Goal: Task Accomplishment & Management: Use online tool/utility

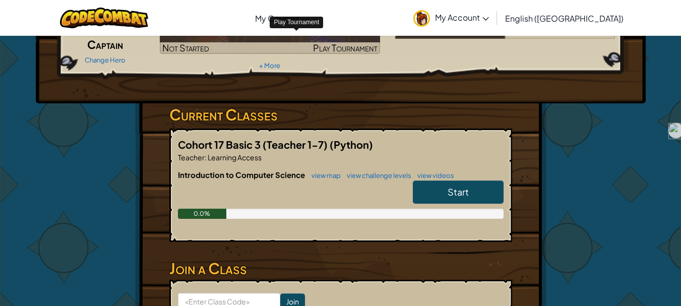
scroll to position [105, 0]
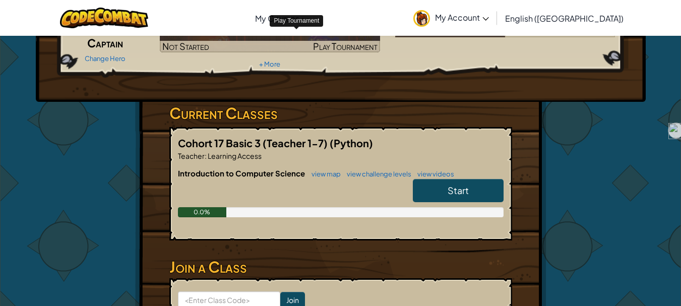
click at [442, 188] on link "Start" at bounding box center [458, 190] width 91 height 23
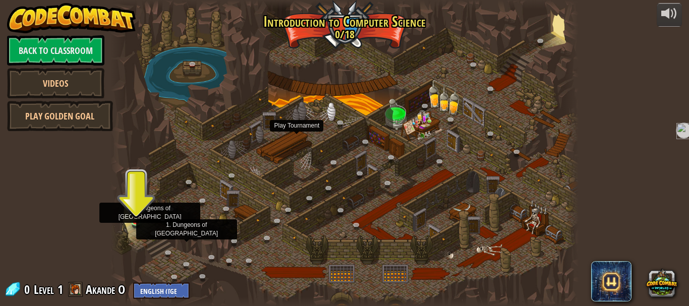
click at [140, 214] on img at bounding box center [136, 213] width 11 height 19
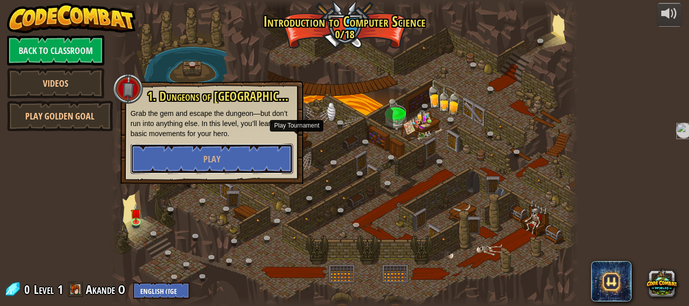
click at [198, 155] on button "Play" at bounding box center [212, 159] width 162 height 30
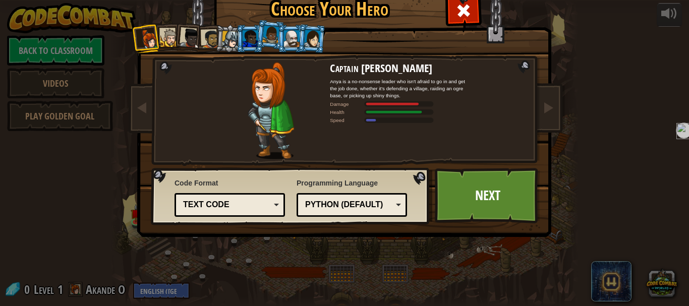
click at [487, 184] on link "Next" at bounding box center [487, 195] width 105 height 55
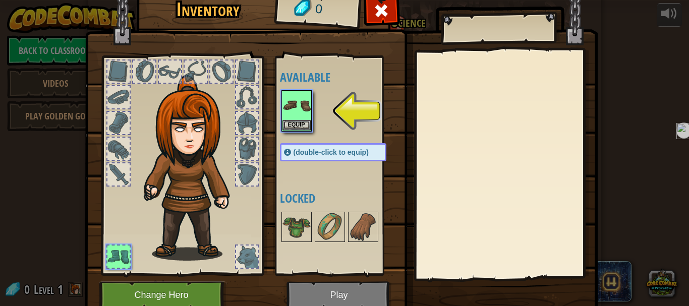
click at [302, 113] on img at bounding box center [296, 105] width 28 height 28
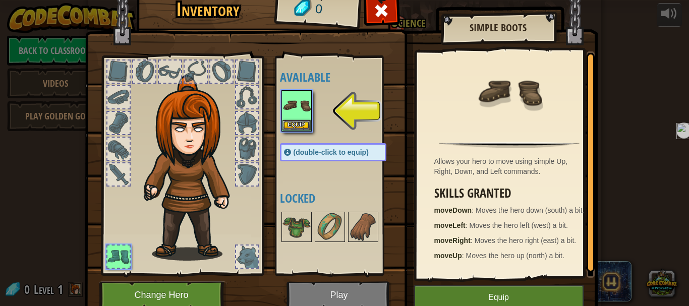
click at [302, 113] on img at bounding box center [296, 105] width 28 height 28
click at [297, 124] on button "Equip" at bounding box center [296, 125] width 28 height 11
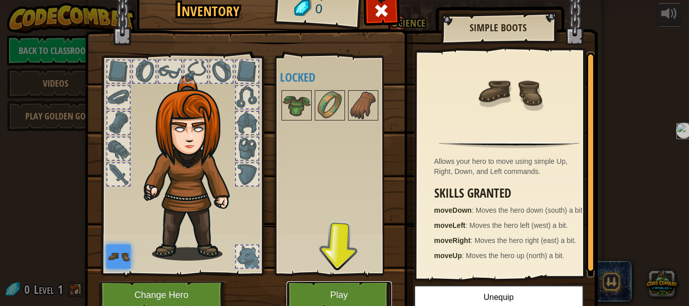
click at [353, 291] on button "Play" at bounding box center [338, 295] width 105 height 28
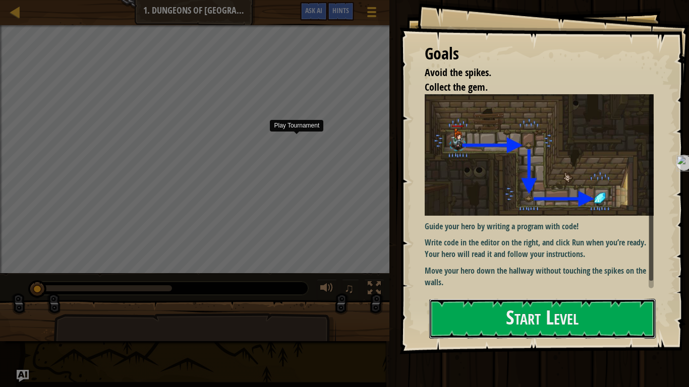
click at [598, 306] on button "Start Level" at bounding box center [542, 319] width 226 height 40
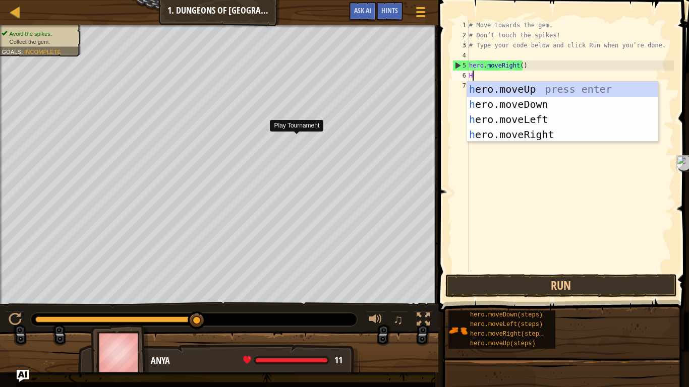
scroll to position [5, 0]
type textarea "HE"
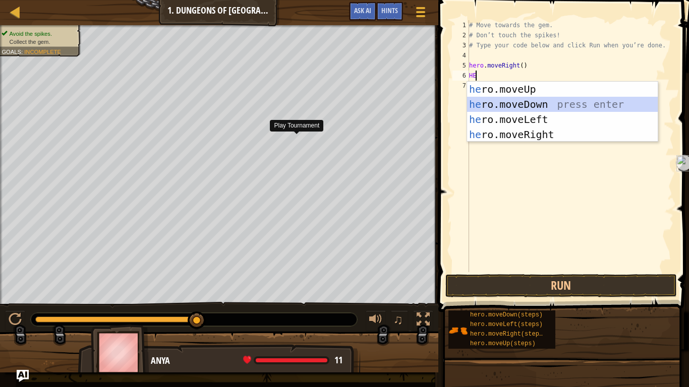
click at [546, 105] on div "he ro.moveUp press enter he ro.moveDown press enter he ro.moveLeft press enter …" at bounding box center [562, 127] width 191 height 91
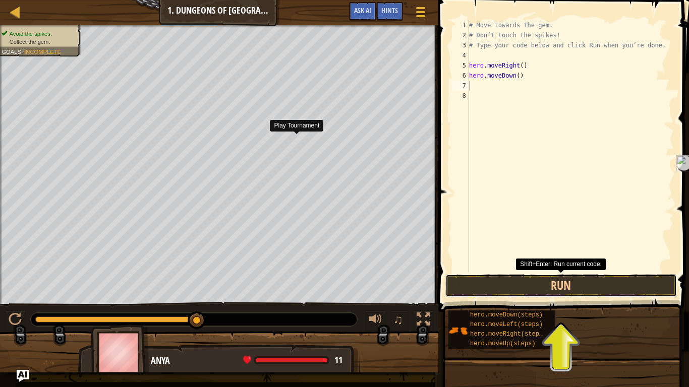
click at [555, 285] on button "Run" at bounding box center [560, 285] width 231 height 23
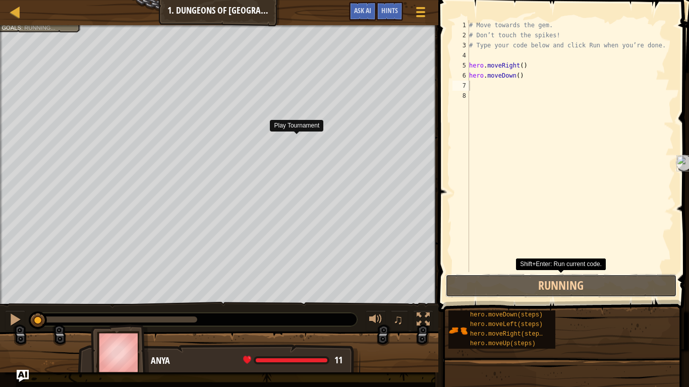
click at [495, 278] on button "Running" at bounding box center [560, 285] width 231 height 23
click at [460, 280] on button "Running" at bounding box center [560, 285] width 231 height 23
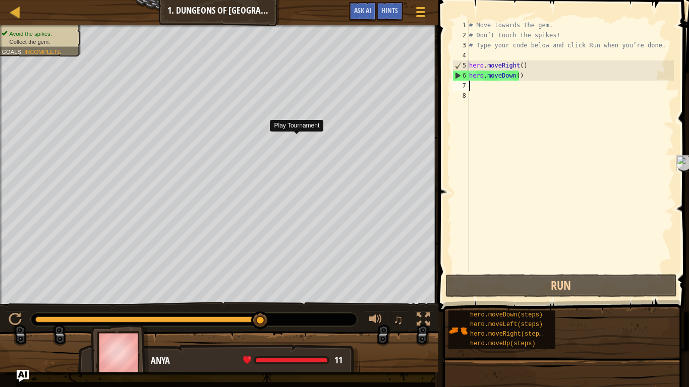
type textarea "H"
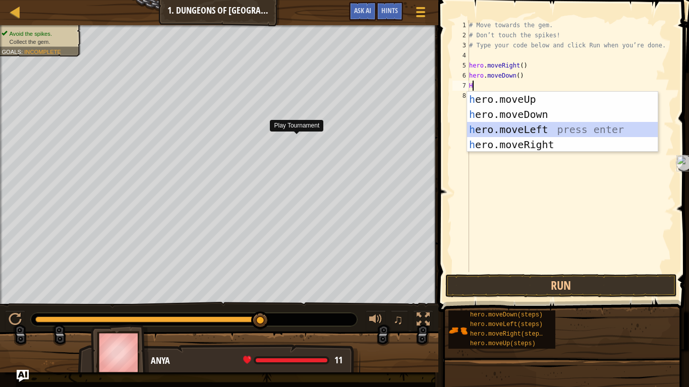
click at [527, 133] on div "h ero.moveUp press enter h ero.moveDown press enter h ero.moveLeft press enter …" at bounding box center [562, 137] width 191 height 91
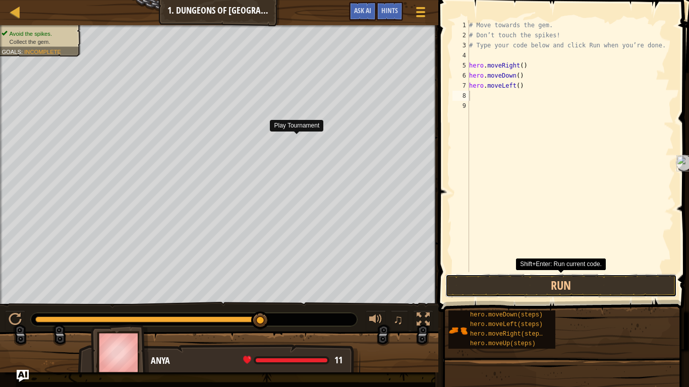
click at [556, 282] on button "Run" at bounding box center [560, 285] width 231 height 23
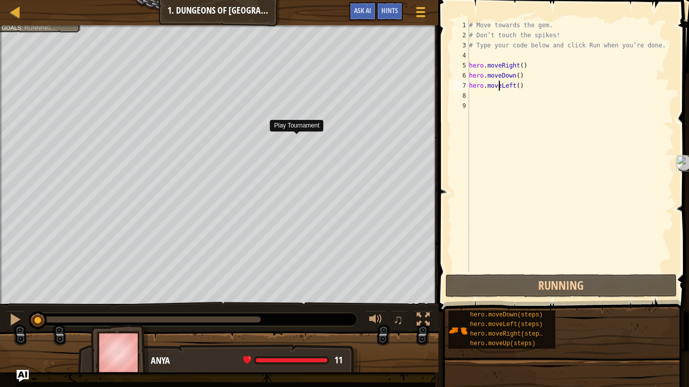
click at [500, 88] on div "# Move towards the gem. # Don’t touch the spikes! # Type your code below and cl…" at bounding box center [570, 156] width 207 height 272
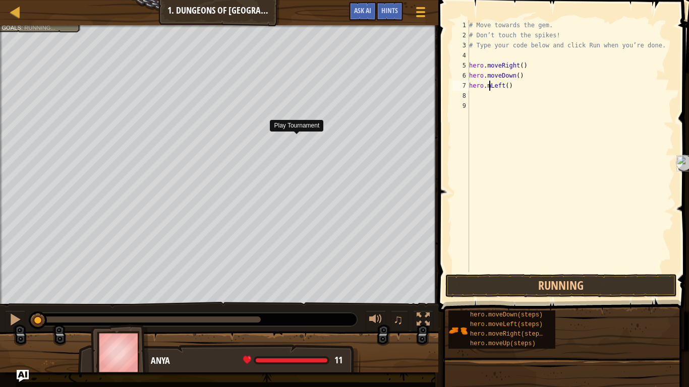
click at [518, 84] on div "# Move towards the gem. # Don’t touch the spikes! # Type your code below and cl…" at bounding box center [570, 156] width 207 height 272
type textarea "h"
type textarea "H"
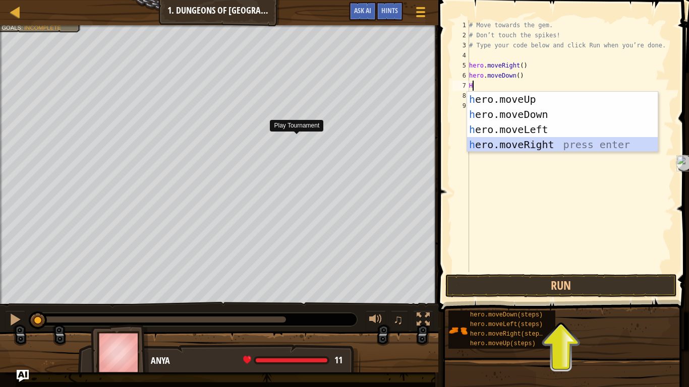
click at [540, 143] on div "h ero.moveUp press enter h ero.moveDown press enter h ero.moveLeft press enter …" at bounding box center [562, 137] width 191 height 91
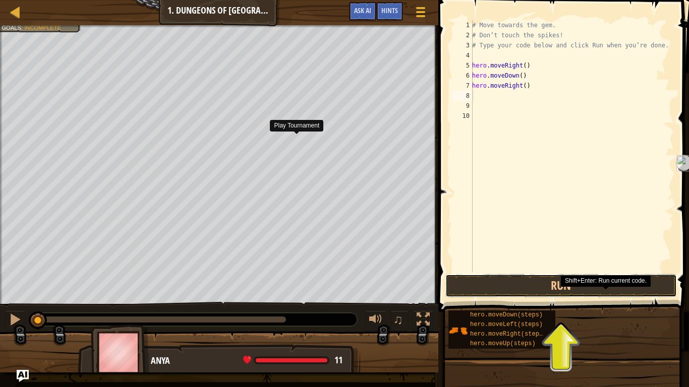
click at [578, 291] on button "Run" at bounding box center [560, 285] width 231 height 23
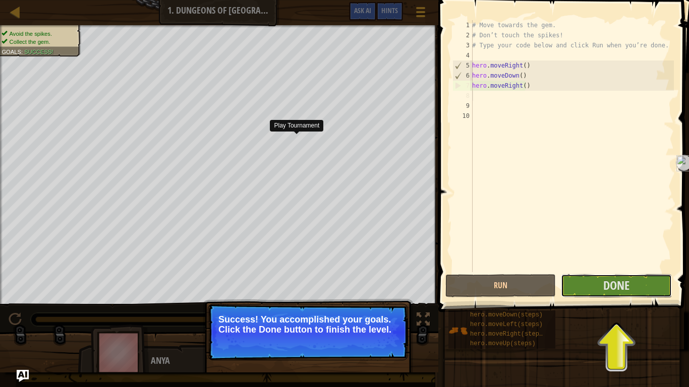
click at [613, 286] on span "Done" at bounding box center [616, 285] width 26 height 16
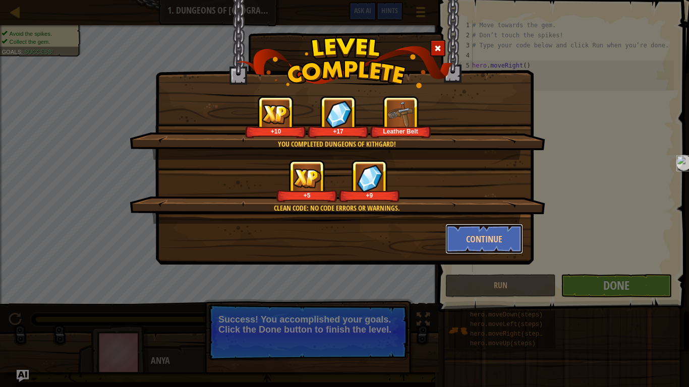
click at [494, 238] on button "Continue" at bounding box center [484, 239] width 78 height 30
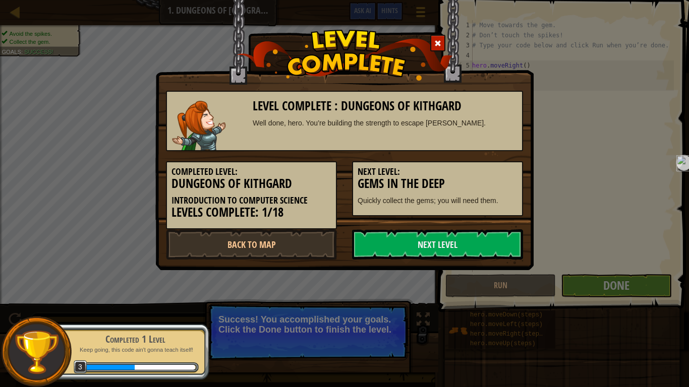
click at [470, 250] on link "Next Level" at bounding box center [437, 244] width 171 height 30
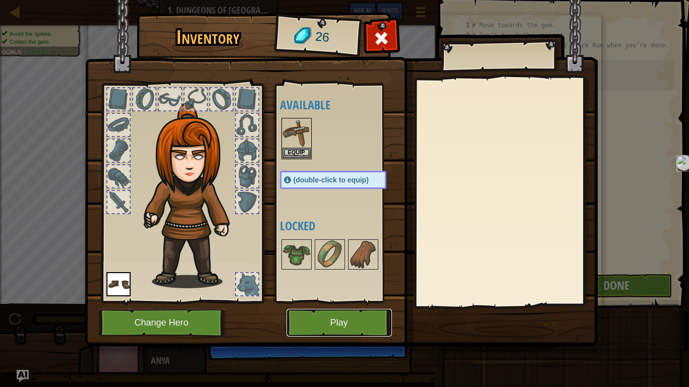
click at [371, 306] on button "Play" at bounding box center [338, 323] width 105 height 28
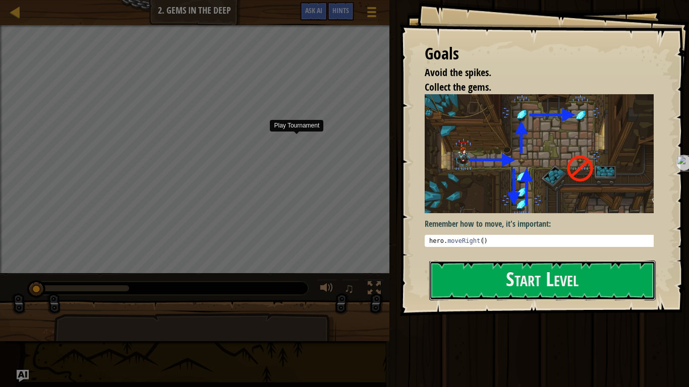
click at [594, 291] on button "Start Level" at bounding box center [542, 281] width 226 height 40
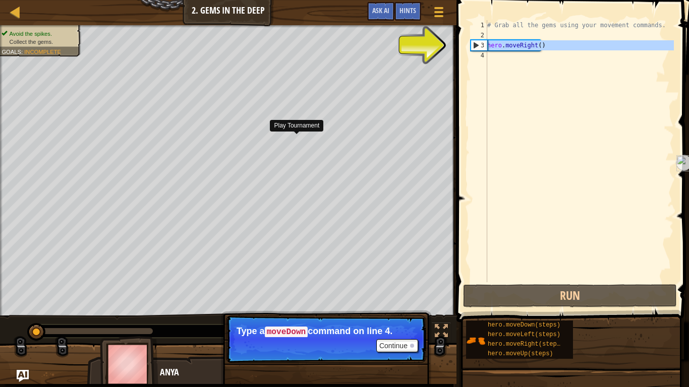
click at [476, 44] on div "3" at bounding box center [479, 45] width 16 height 10
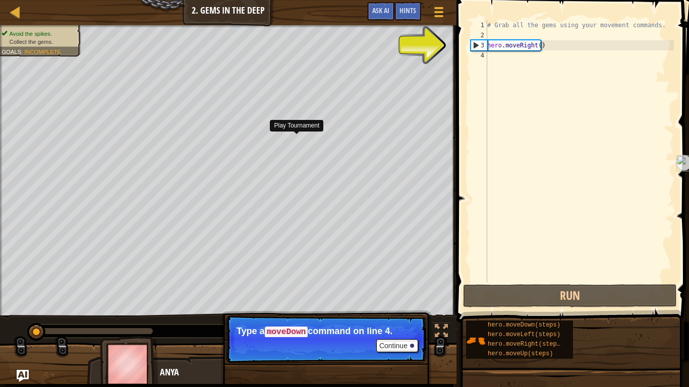
click at [475, 44] on div "3" at bounding box center [479, 45] width 16 height 10
click at [476, 44] on div "3" at bounding box center [479, 45] width 16 height 10
click at [475, 44] on div "3" at bounding box center [479, 45] width 16 height 10
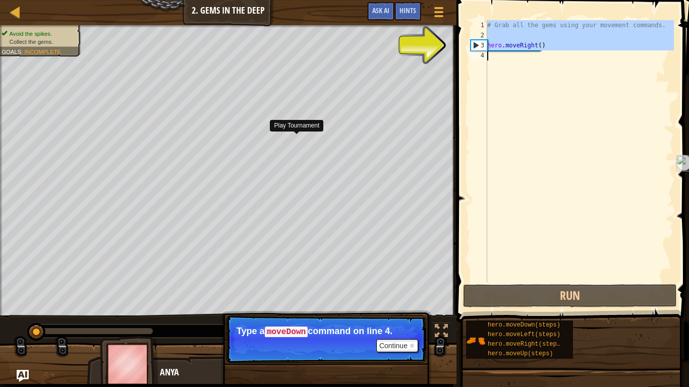
type textarea "hero.moveRight()"
drag, startPoint x: 475, startPoint y: 44, endPoint x: 482, endPoint y: 54, distance: 12.3
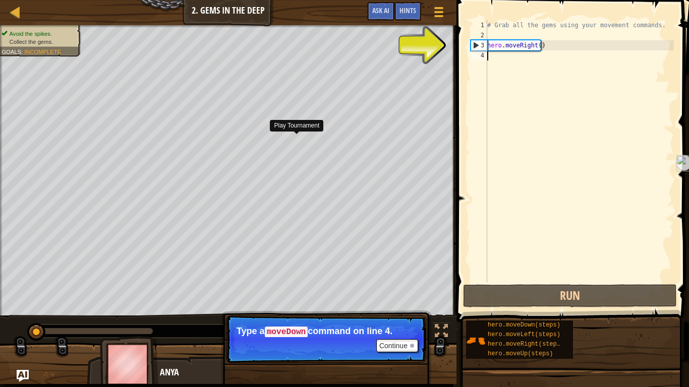
click at [482, 54] on div "4" at bounding box center [479, 55] width 17 height 10
click at [482, 55] on div "4" at bounding box center [479, 55] width 17 height 10
click at [473, 42] on div "3" at bounding box center [479, 45] width 16 height 10
click at [479, 44] on div "3" at bounding box center [479, 45] width 16 height 10
click at [476, 43] on div "3" at bounding box center [479, 45] width 16 height 10
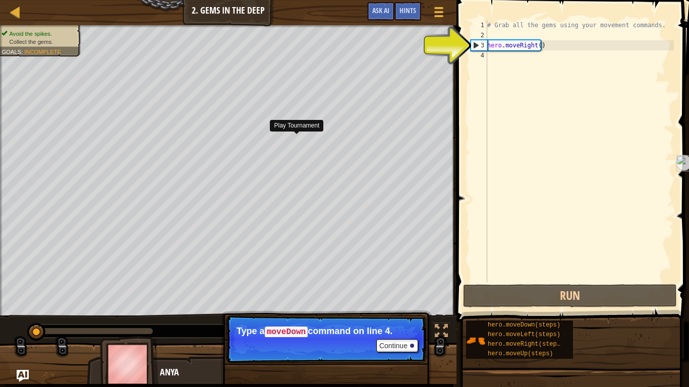
click at [475, 43] on div "3" at bounding box center [479, 45] width 16 height 10
type textarea "hero.moveRight()"
click at [500, 52] on div "# Grab all the gems using your movement commands. hero . moveRight ( )" at bounding box center [579, 161] width 189 height 282
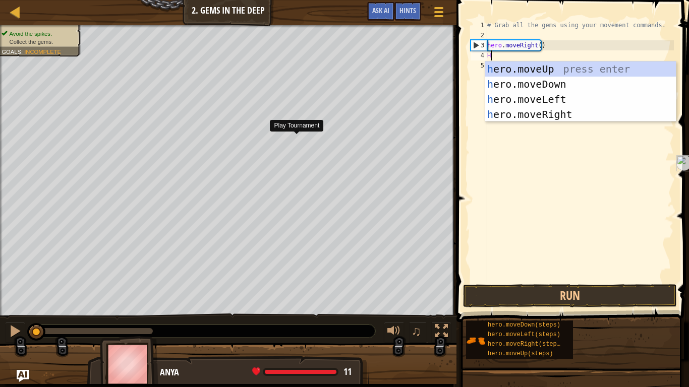
scroll to position [5, 0]
type textarea "HE"
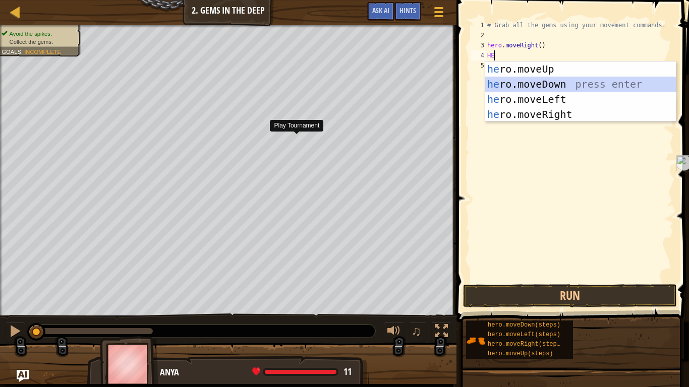
click at [548, 78] on div "he ro.moveUp press enter he ro.moveDown press enter he ro.moveLeft press enter …" at bounding box center [580, 107] width 191 height 91
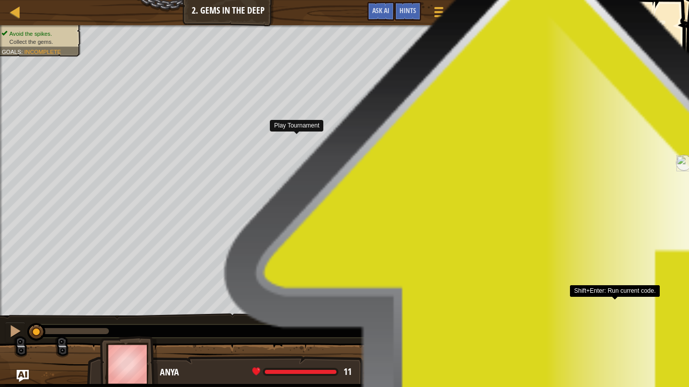
click at [594, 0] on body "Map Introduction to Computer Science 2. Gems in the Deep Game Menu Done Hints A…" at bounding box center [344, 0] width 689 height 0
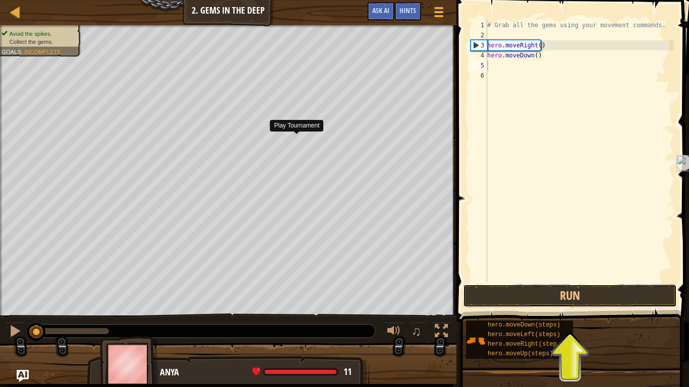
click at [569, 296] on button "Run" at bounding box center [570, 295] width 214 height 23
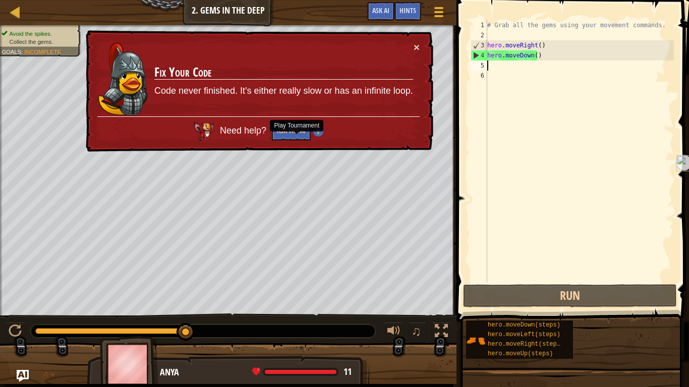
type textarea "H"
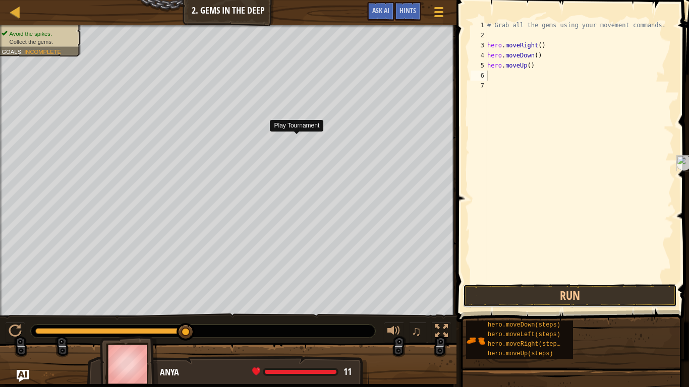
click at [570, 295] on button "Run" at bounding box center [570, 295] width 214 height 23
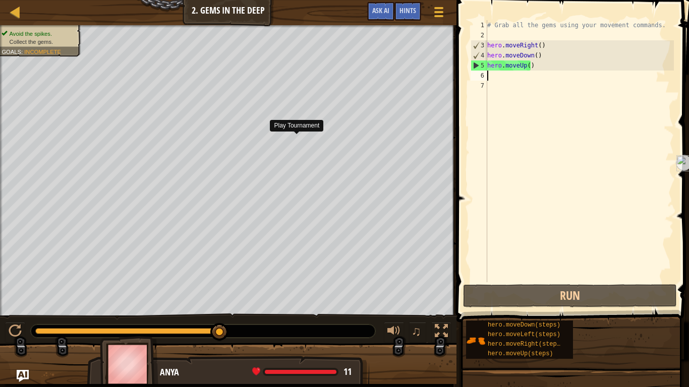
type textarea "H"
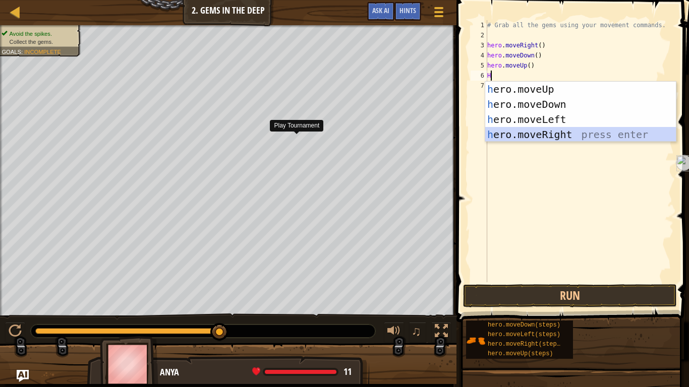
click at [565, 132] on div "h ero.moveUp press enter h ero.moveDown press enter h ero.moveLeft press enter …" at bounding box center [580, 127] width 191 height 91
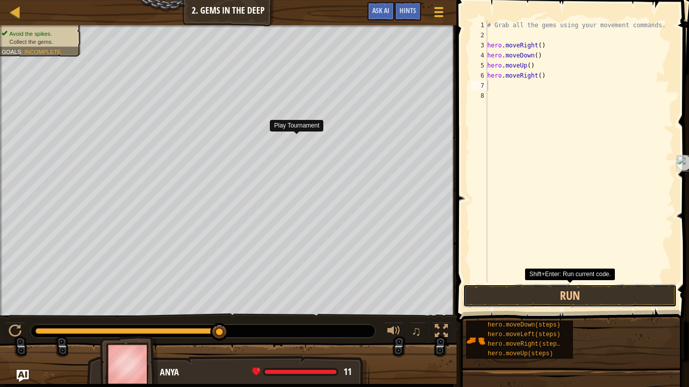
click at [568, 294] on button "Run" at bounding box center [570, 295] width 214 height 23
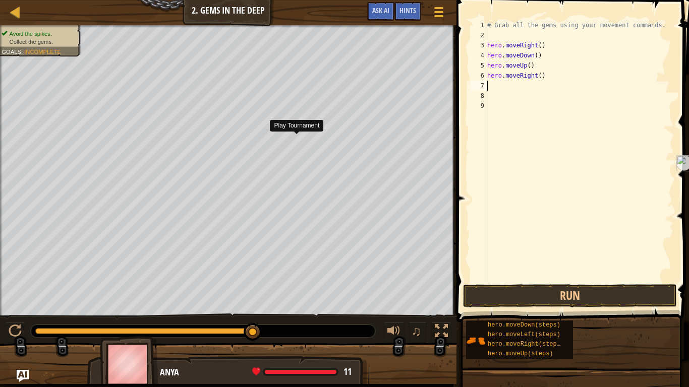
click at [489, 84] on div "# Grab all the gems using your movement commands. hero . moveRight ( ) hero . m…" at bounding box center [579, 161] width 189 height 282
type textarea "H"
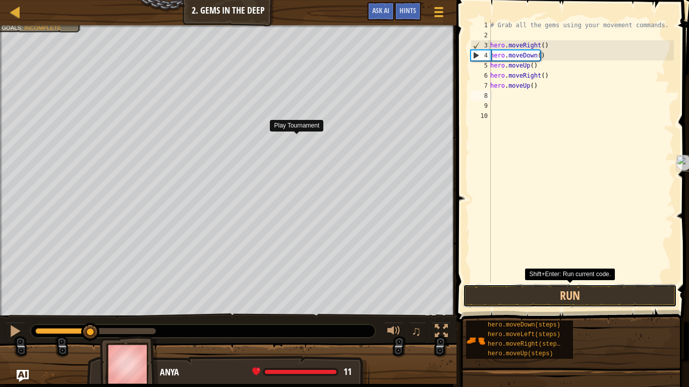
click at [568, 290] on button "Run" at bounding box center [570, 295] width 214 height 23
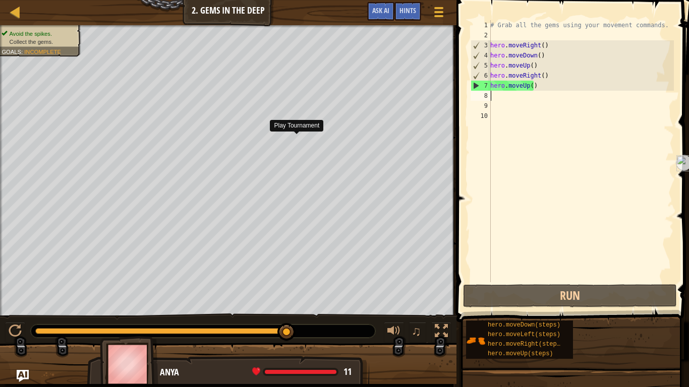
type textarea "H"
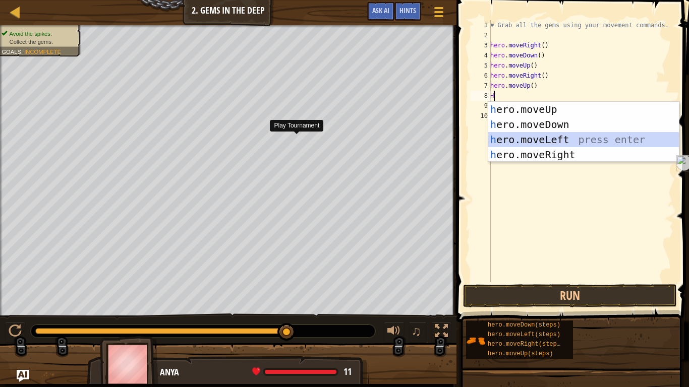
click at [555, 136] on div "h ero.moveUp press enter h ero.moveDown press enter h ero.moveLeft press enter …" at bounding box center [583, 147] width 191 height 91
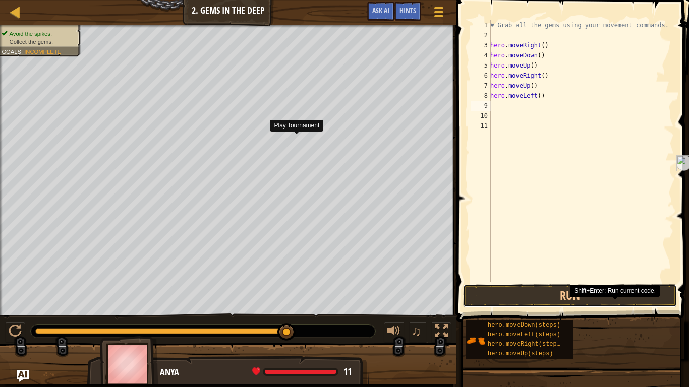
click at [568, 294] on button "Run" at bounding box center [570, 295] width 214 height 23
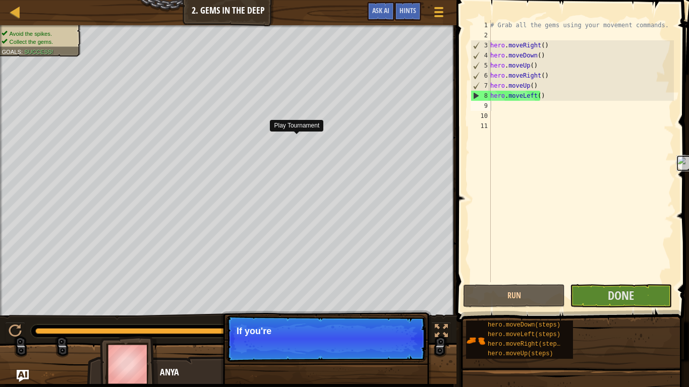
click at [681, 0] on body "Map Introduction to Computer Science 2. Gems in the Deep Game Menu Done Hints A…" at bounding box center [344, 0] width 689 height 0
click at [681, 175] on span at bounding box center [573, 147] width 241 height 352
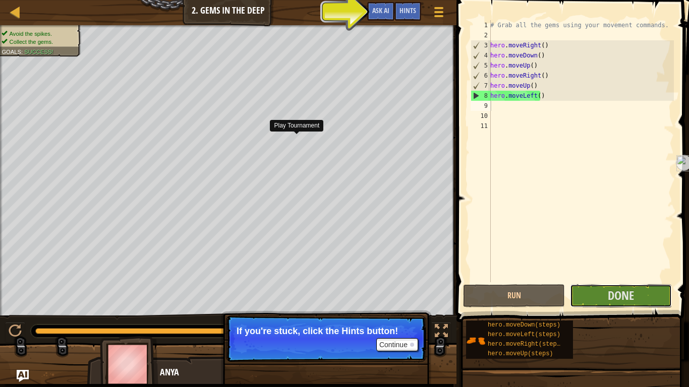
click at [633, 298] on span "Done" at bounding box center [621, 295] width 26 height 16
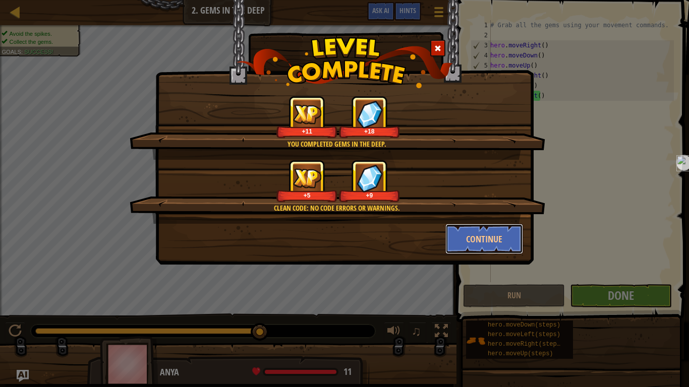
click at [492, 234] on button "Continue" at bounding box center [484, 239] width 78 height 30
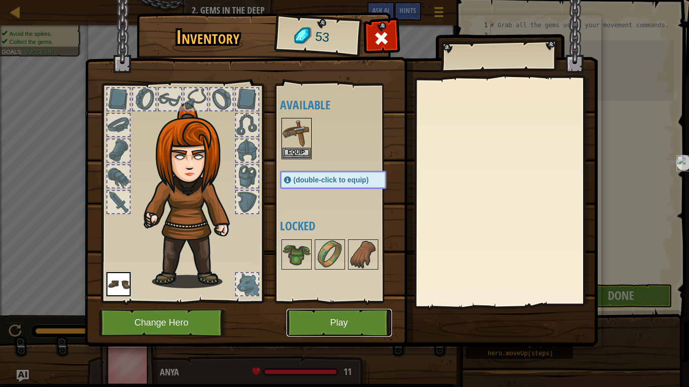
click at [343, 306] on button "Play" at bounding box center [338, 323] width 105 height 28
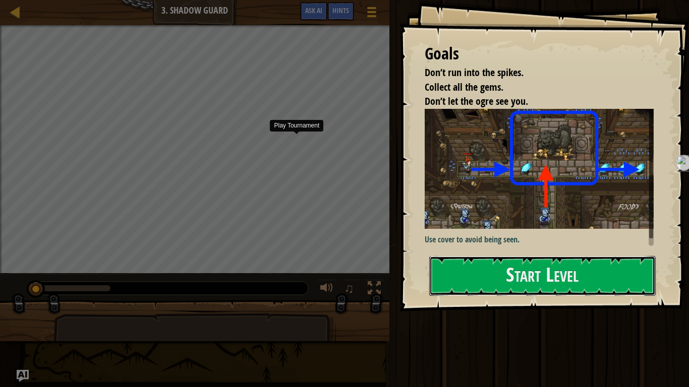
click at [455, 273] on button "Start Level" at bounding box center [542, 276] width 226 height 40
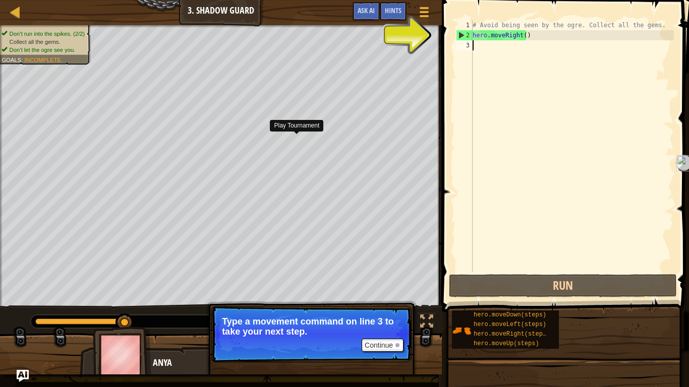
type textarea "H"
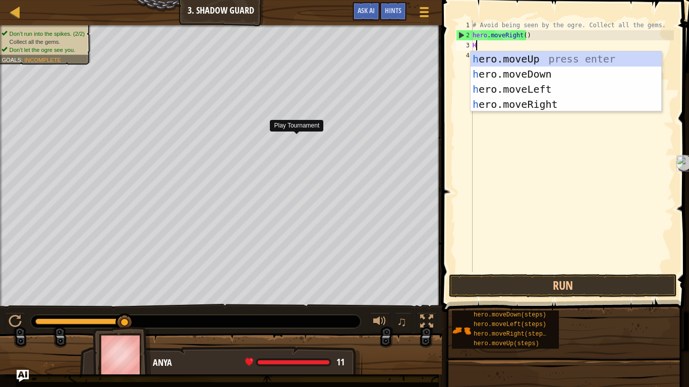
scroll to position [5, 0]
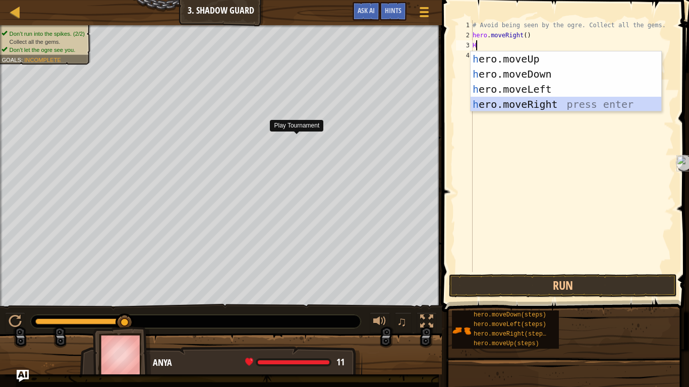
click at [542, 102] on div "h ero.moveUp press enter h ero.moveDown press enter h ero.moveLeft press enter …" at bounding box center [566, 96] width 191 height 91
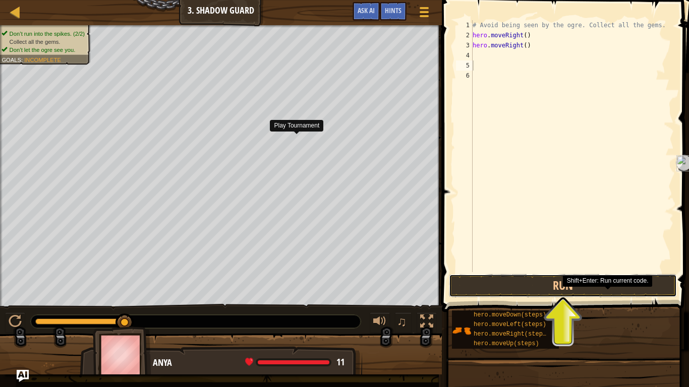
click at [563, 0] on body "Map Introduction to Computer Science 3. Shadow Guard Game Menu Done Hints Ask A…" at bounding box center [344, 0] width 689 height 0
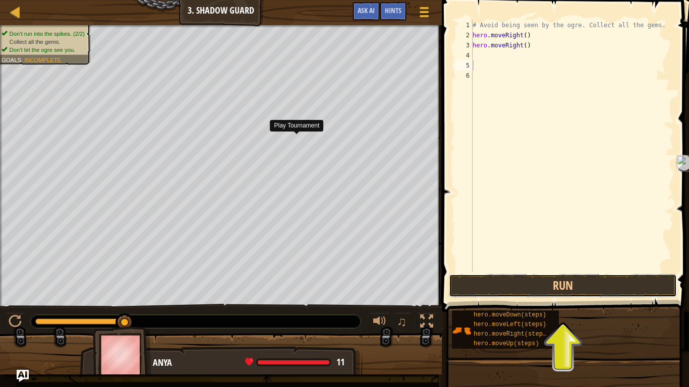
click at [559, 282] on button "Run" at bounding box center [563, 285] width 228 height 23
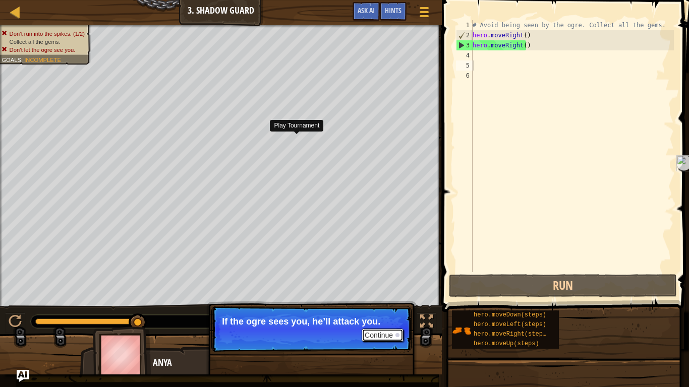
click at [391, 306] on button "Continue" at bounding box center [383, 335] width 42 height 13
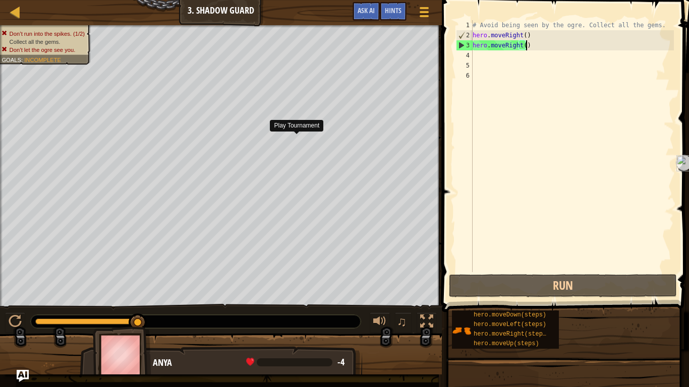
click at [525, 46] on div "# Avoid being seen by the ogre. Collect all the gems. hero . moveRight ( ) hero…" at bounding box center [572, 156] width 203 height 272
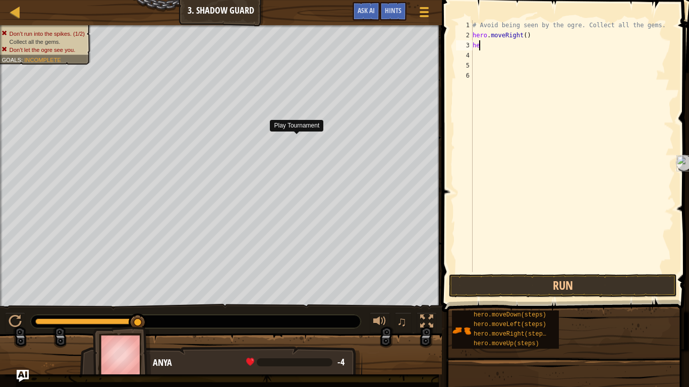
type textarea "h"
type textarea "H"
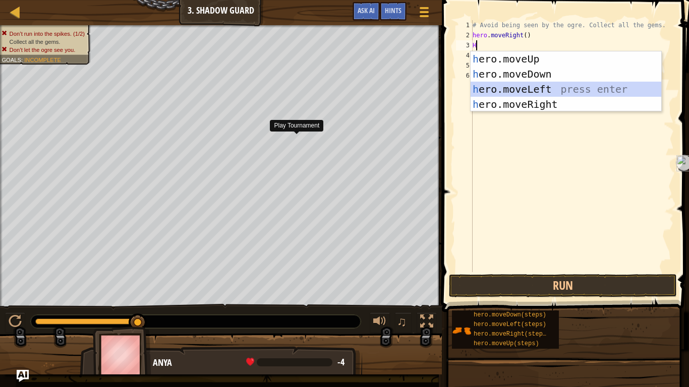
click at [533, 85] on div "h ero.moveUp press enter h ero.moveDown press enter h ero.moveLeft press enter …" at bounding box center [566, 96] width 191 height 91
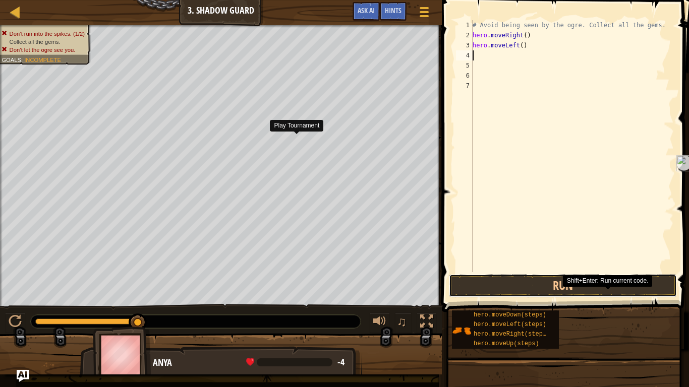
click at [559, 284] on button "Run" at bounding box center [563, 285] width 228 height 23
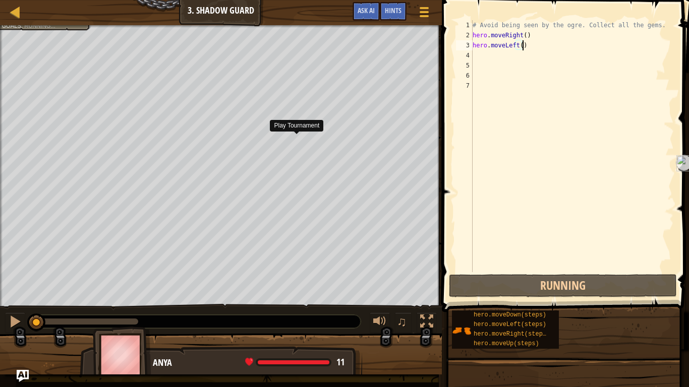
click at [522, 43] on div "# Avoid being seen by the ogre. Collect all the gems. hero . moveRight ( ) hero…" at bounding box center [572, 156] width 203 height 272
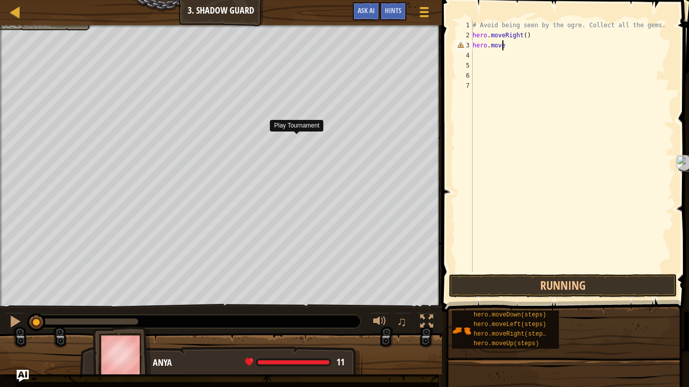
type textarea "hero.moveU"
click at [396, 4] on div "Hints" at bounding box center [393, 11] width 27 height 19
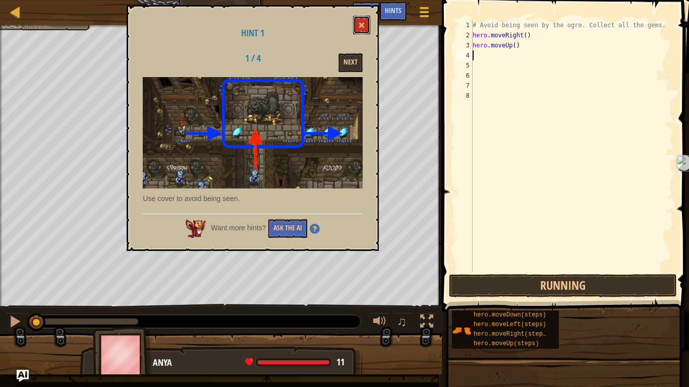
click at [361, 25] on span at bounding box center [361, 25] width 7 height 7
